Goal: Information Seeking & Learning: Learn about a topic

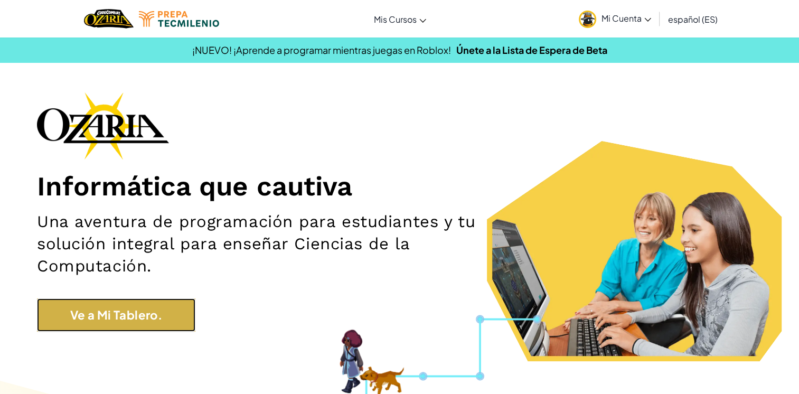
click at [152, 316] on link "Ve a Mi Tablero." at bounding box center [116, 314] width 158 height 33
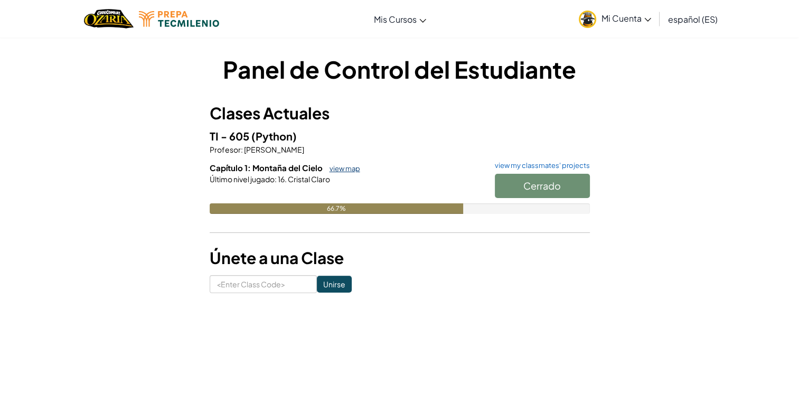
click at [336, 164] on link "view map" at bounding box center [342, 168] width 36 height 8
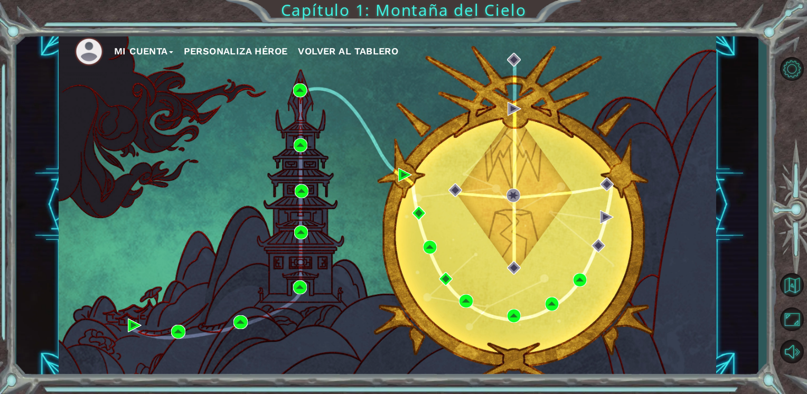
click at [294, 183] on div "Mi Cuenta Personaliza Héroe Volver al Tablero" at bounding box center [387, 205] width 657 height 347
